Goal: Transaction & Acquisition: Purchase product/service

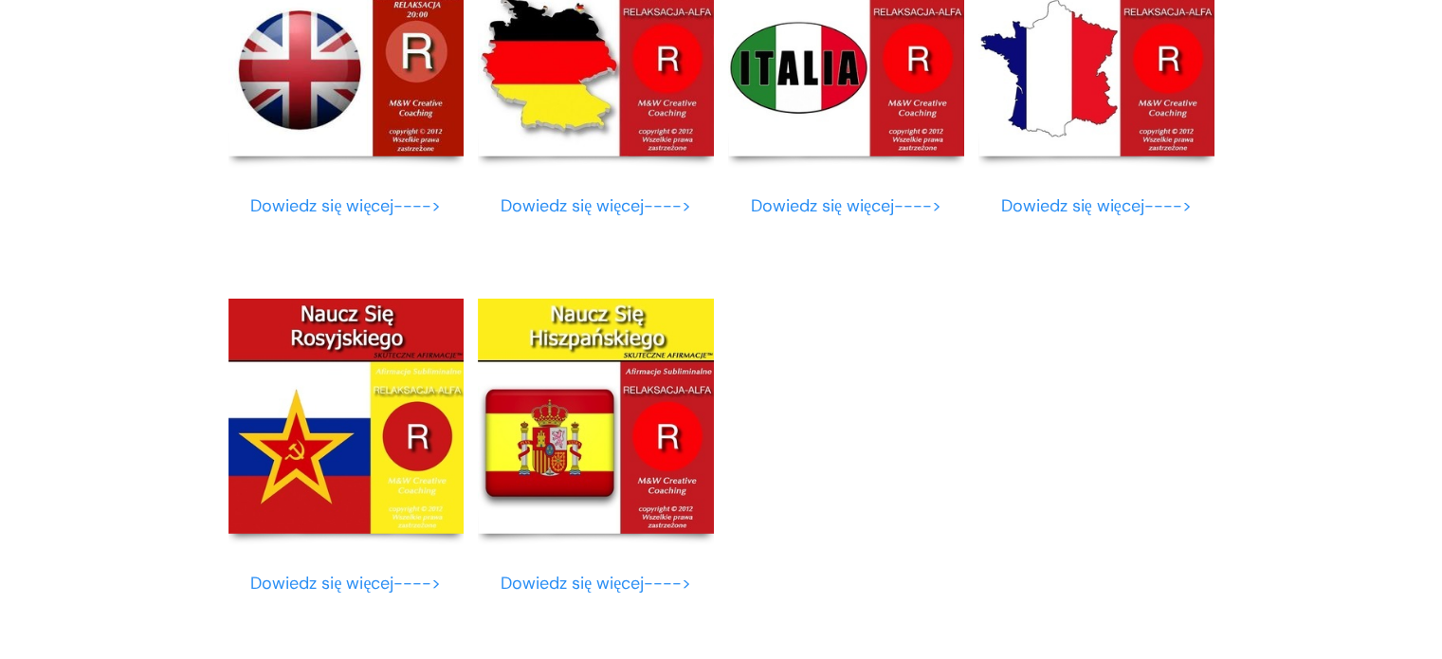
scroll to position [12148, 0]
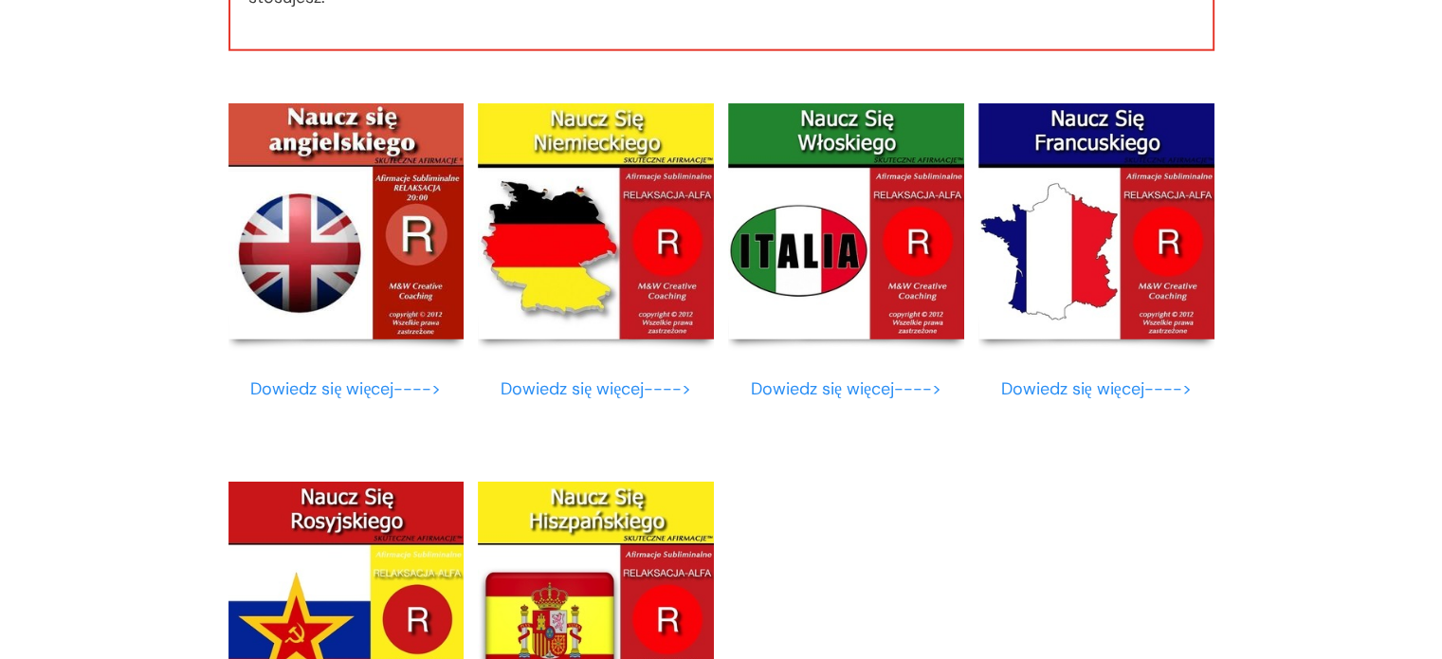
click at [361, 280] on img at bounding box center [346, 221] width 236 height 236
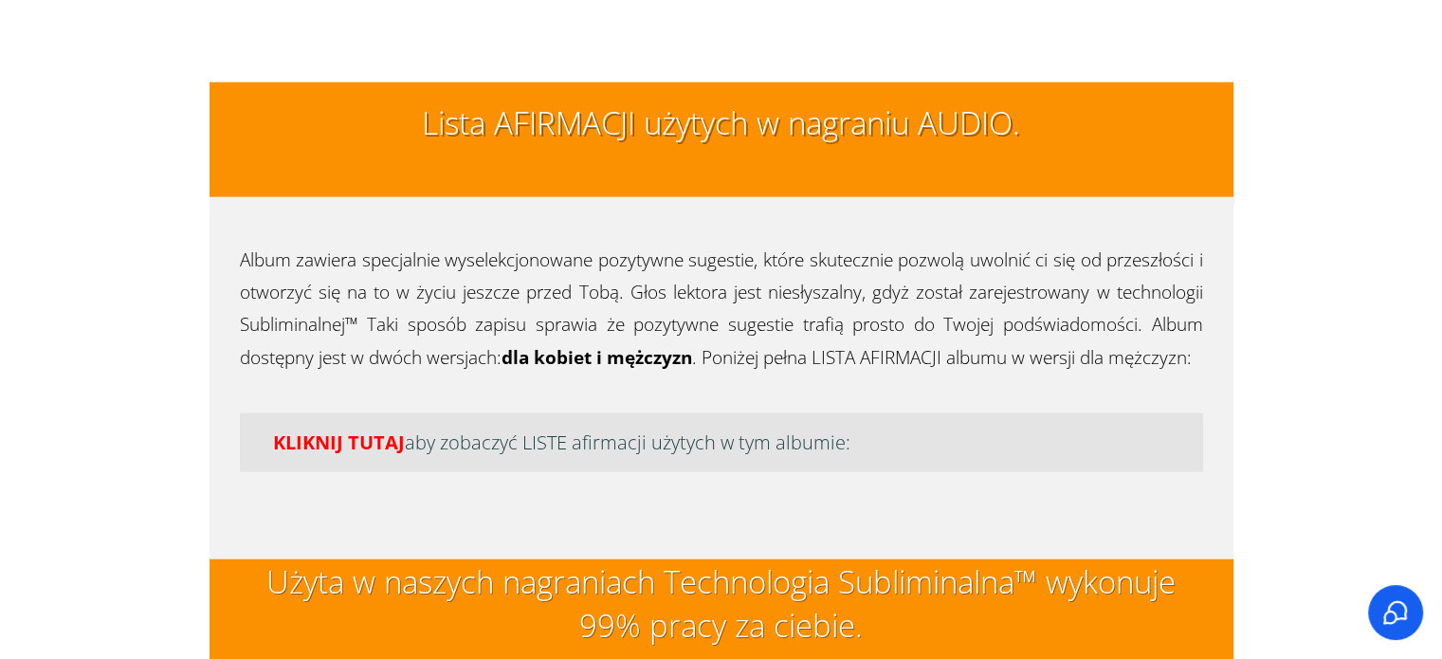
scroll to position [4432, 0]
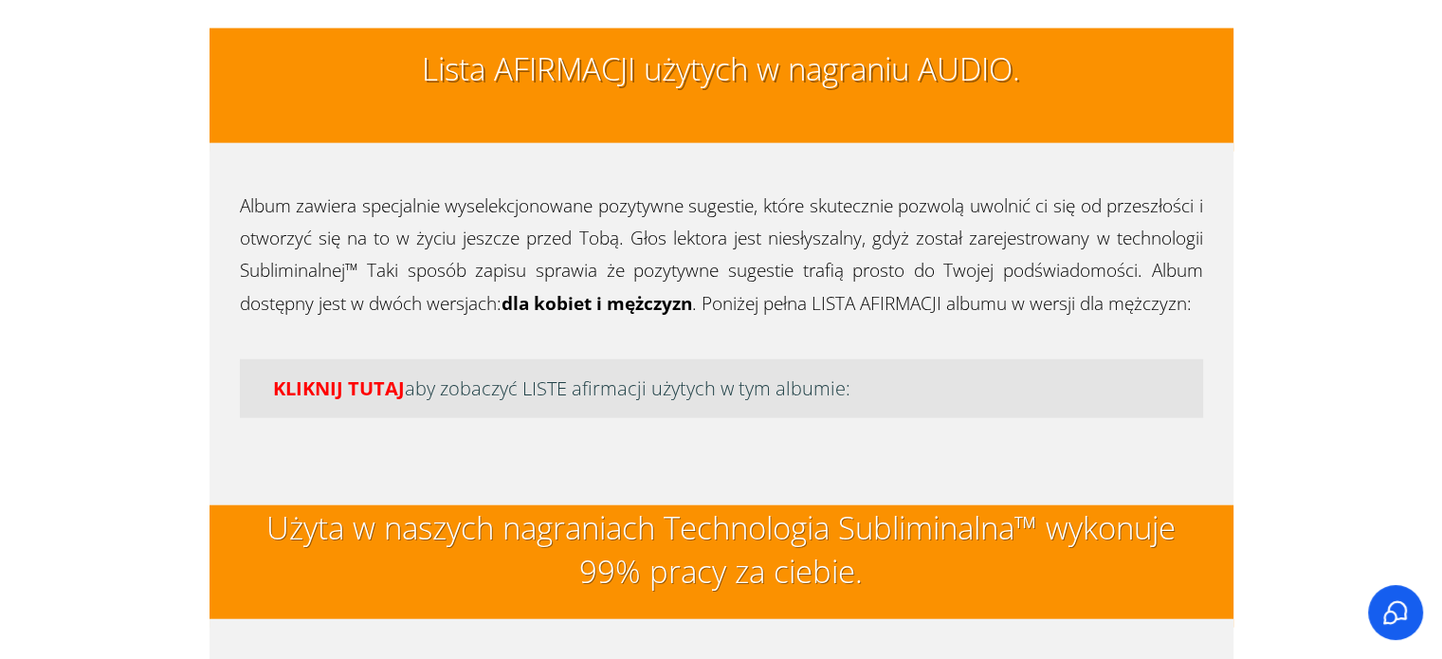
click at [803, 102] on h2 "Lista AFIRMACJI użytych w nagraniu AUDIO." at bounding box center [721, 78] width 963 height 63
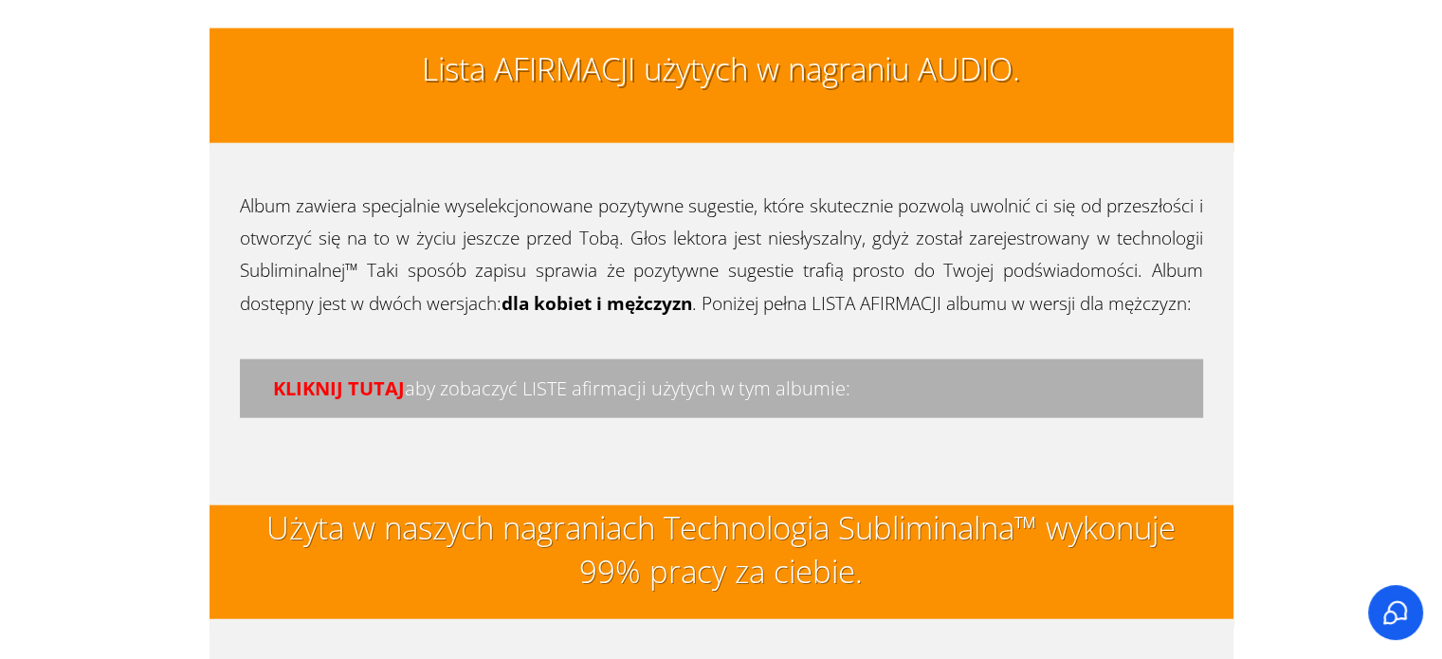
click at [315, 391] on span "KLIKNIJ TUTAJ" at bounding box center [339, 388] width 132 height 26
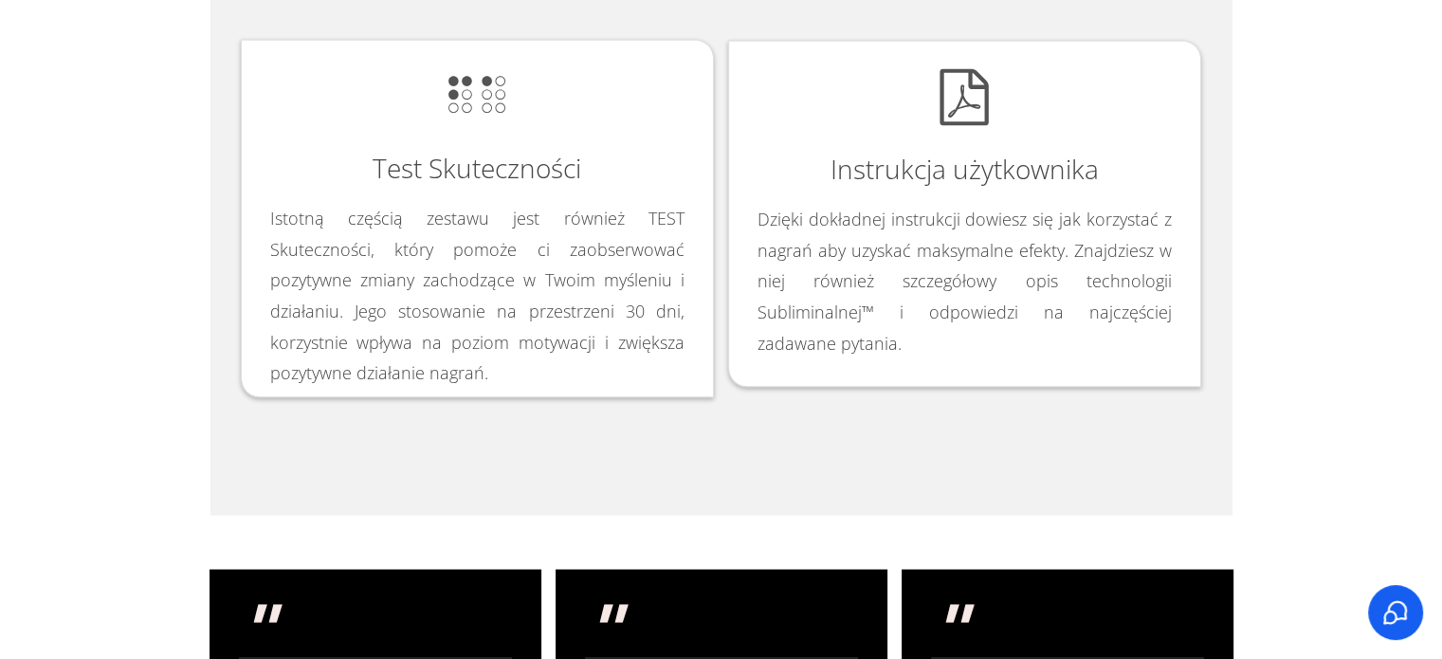
scroll to position [0, 0]
